Goal: Navigation & Orientation: Find specific page/section

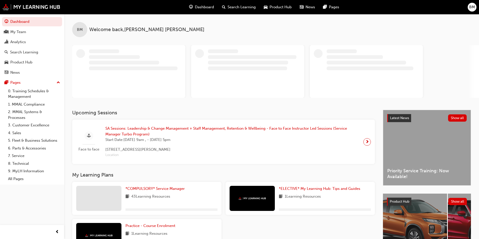
click at [469, 6] on span "BM" at bounding box center [472, 7] width 6 height 6
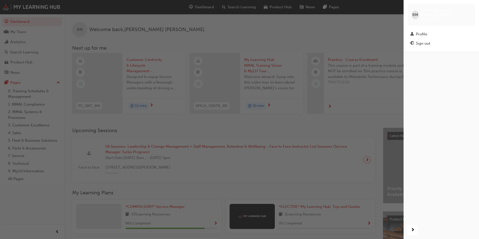
click at [227, 33] on div "button" at bounding box center [201, 119] width 403 height 239
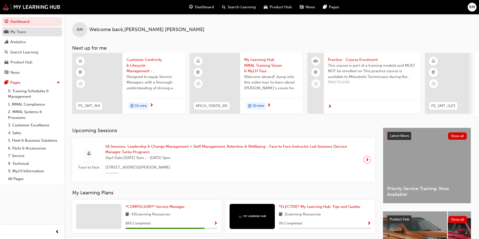
click at [35, 31] on div "My Team" at bounding box center [32, 32] width 55 height 6
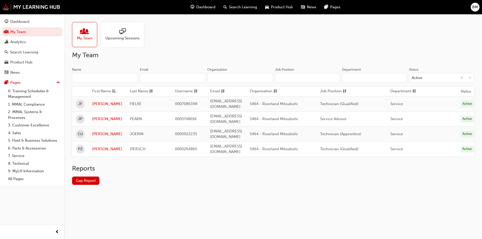
click at [127, 47] on div "Upcoming Sessions" at bounding box center [122, 34] width 43 height 25
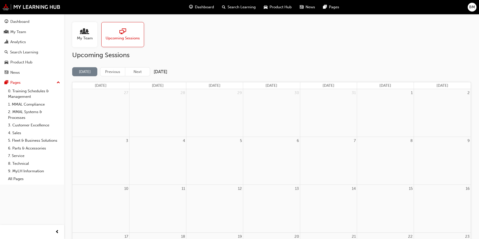
click at [85, 45] on div "My Team" at bounding box center [84, 34] width 25 height 25
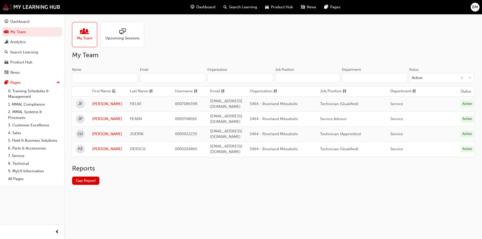
click at [81, 131] on span "OJ" at bounding box center [80, 134] width 5 height 6
click at [96, 131] on link "[PERSON_NAME]" at bounding box center [107, 134] width 30 height 6
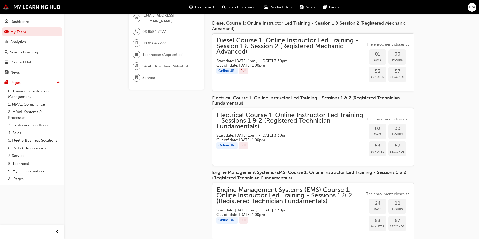
scroll to position [50, 0]
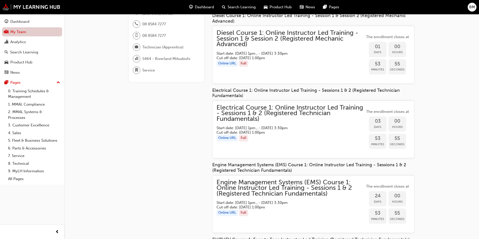
click at [31, 32] on link "My Team" at bounding box center [32, 31] width 60 height 9
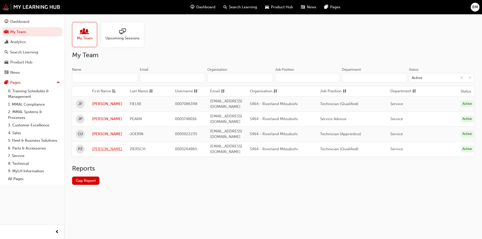
click at [98, 146] on link "[PERSON_NAME]" at bounding box center [107, 149] width 30 height 6
